Goal: Information Seeking & Learning: Learn about a topic

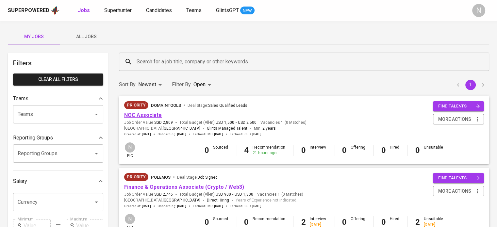
click at [155, 113] on link "NOC Associate" at bounding box center [143, 115] width 38 height 6
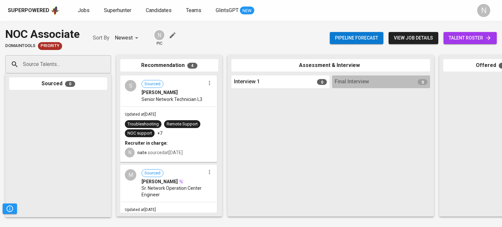
click at [171, 103] on div "S Sourced [PERSON_NAME] Senior Network Technician L3" at bounding box center [168, 91] width 95 height 30
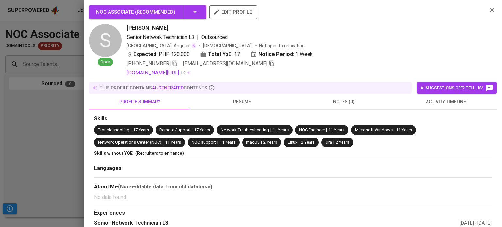
click at [44, 158] on div at bounding box center [251, 113] width 502 height 227
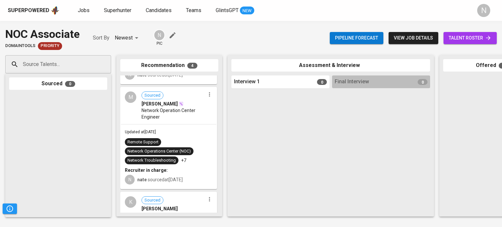
scroll to position [196, 0]
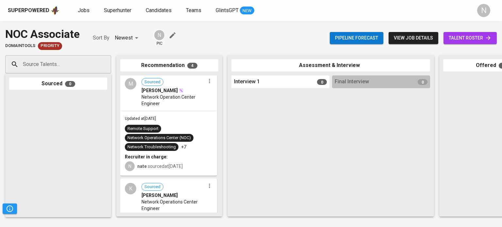
click at [165, 122] on div "Updated at [DATE] Remote Support Network Operations Center (NOC) Network Troubl…" at bounding box center [168, 143] width 95 height 64
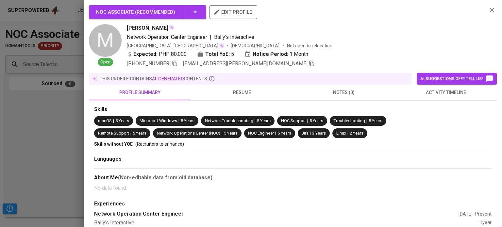
click at [55, 124] on div at bounding box center [251, 113] width 502 height 227
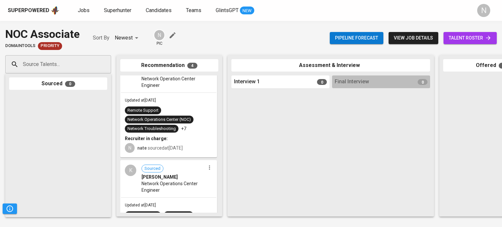
scroll to position [253, 0]
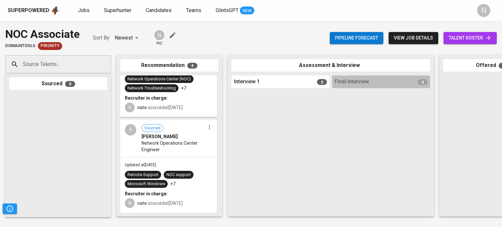
click at [177, 141] on span "Network Operations Center Engineer" at bounding box center [173, 146] width 64 height 13
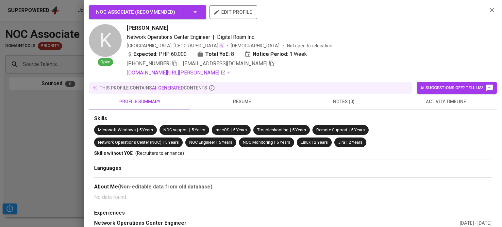
click at [55, 138] on div at bounding box center [251, 113] width 502 height 227
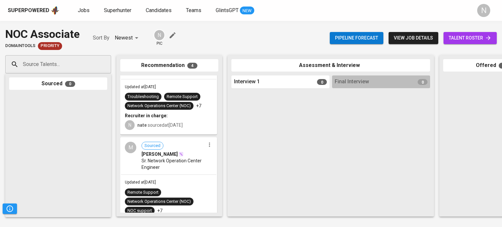
scroll to position [0, 0]
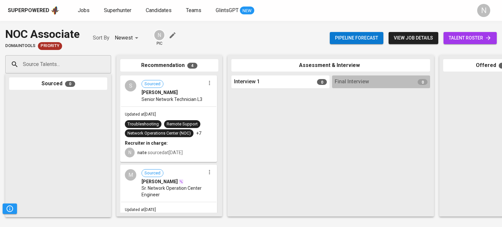
click at [178, 179] on img at bounding box center [180, 181] width 5 height 5
click at [176, 193] on span "Sr. Network Operation Center Engineer" at bounding box center [173, 191] width 64 height 13
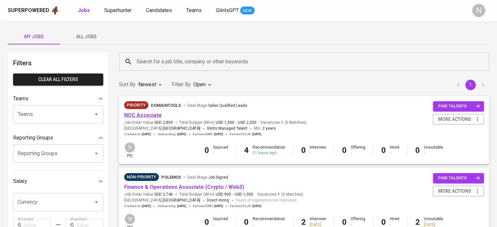
click at [154, 115] on link "NOC Associate" at bounding box center [143, 115] width 38 height 6
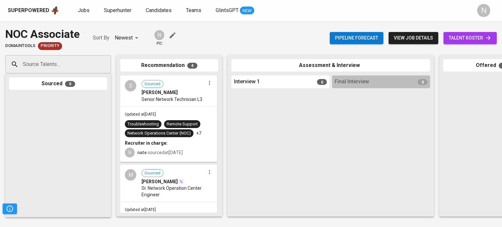
click at [159, 107] on div "Updated at Aug 27, 2025 Troubleshooting Remote Support Network Operations Cente…" at bounding box center [168, 134] width 95 height 55
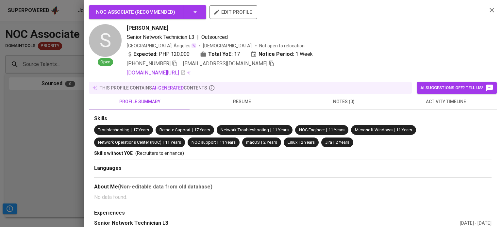
click at [37, 103] on div at bounding box center [251, 113] width 502 height 227
